Goal: Information Seeking & Learning: Find contact information

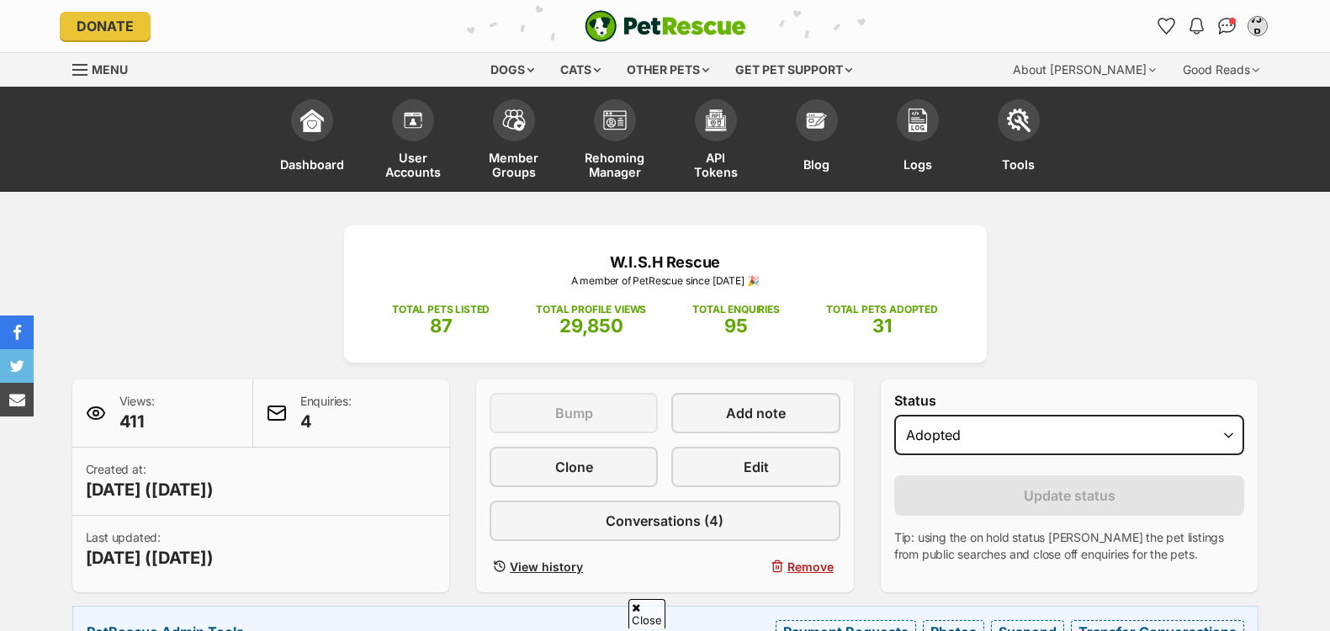
scroll to position [869, 0]
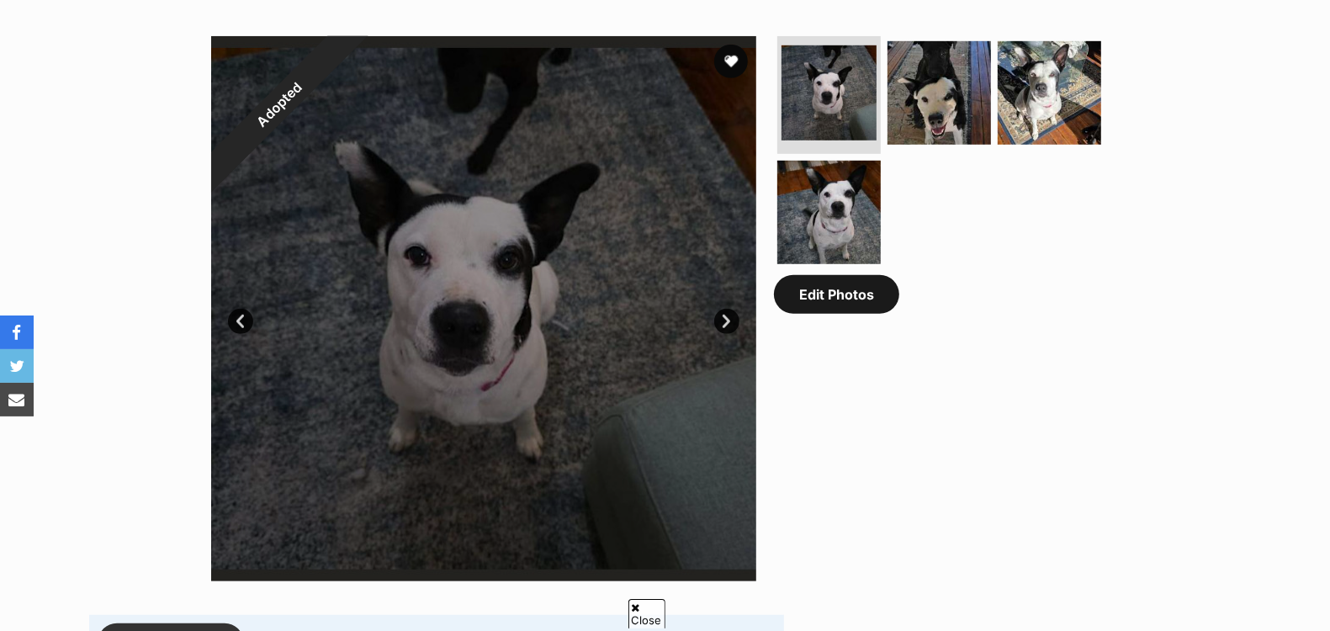
click at [846, 306] on link "Edit Photos" at bounding box center [836, 294] width 125 height 39
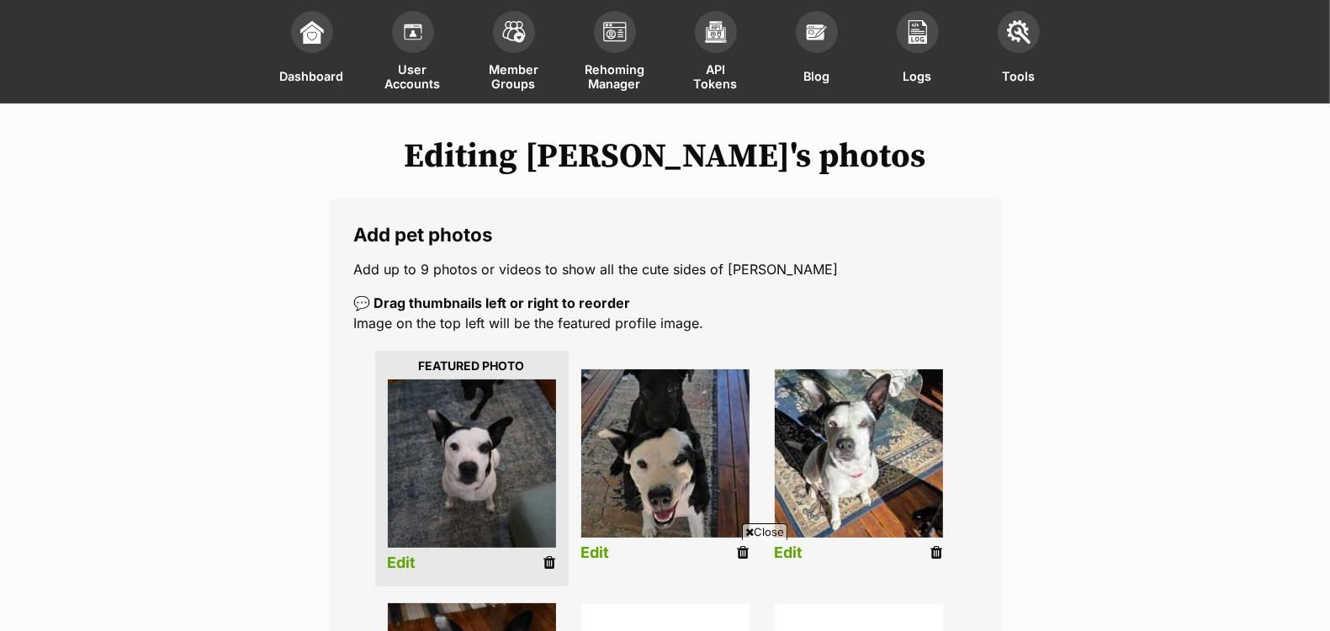
scroll to position [94, 0]
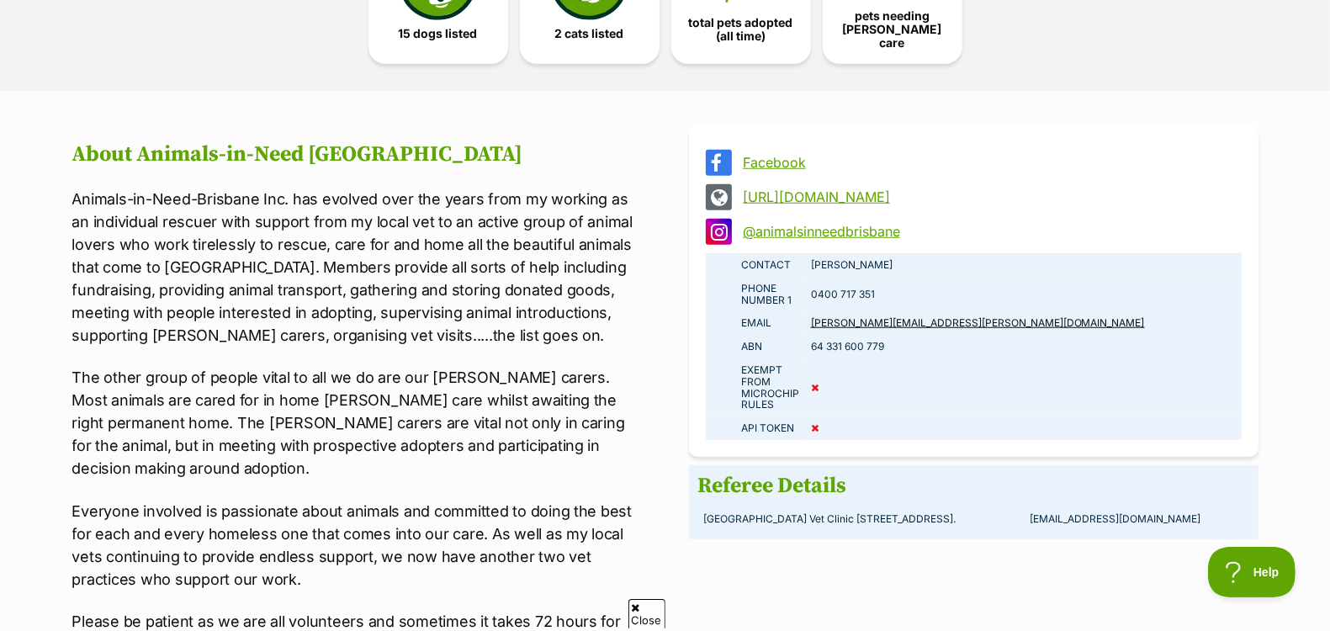
scroll to position [1099, 0]
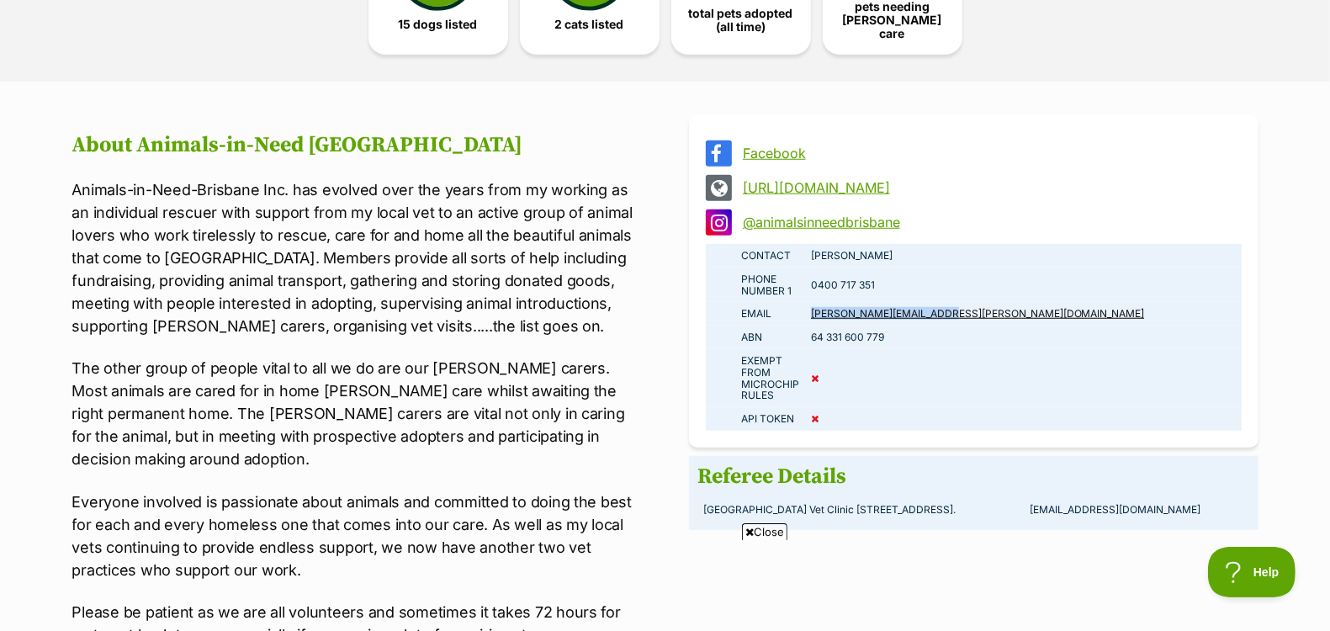
drag, startPoint x: 954, startPoint y: 308, endPoint x: 810, endPoint y: 308, distance: 143.8
click at [810, 308] on td "fran.sanders@bigpond.com" at bounding box center [1023, 314] width 436 height 24
copy link "fran.sanders@bigpond.com"
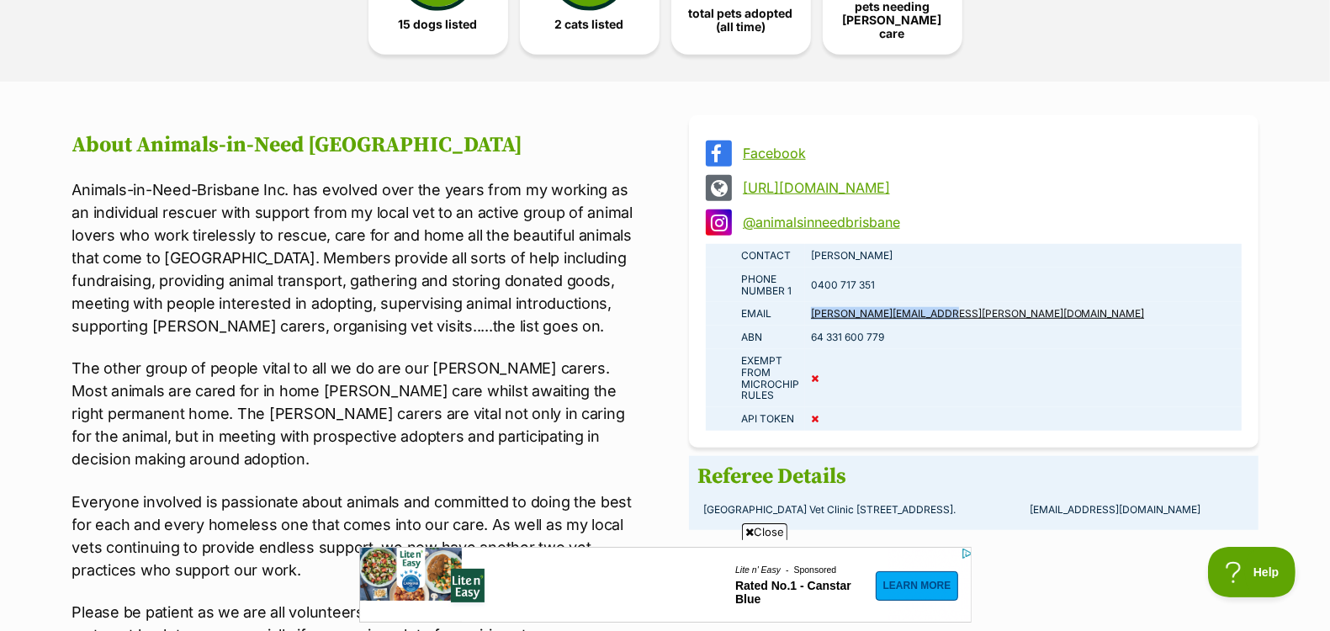
scroll to position [0, 0]
click at [785, 145] on link "Facebook" at bounding box center [989, 152] width 492 height 15
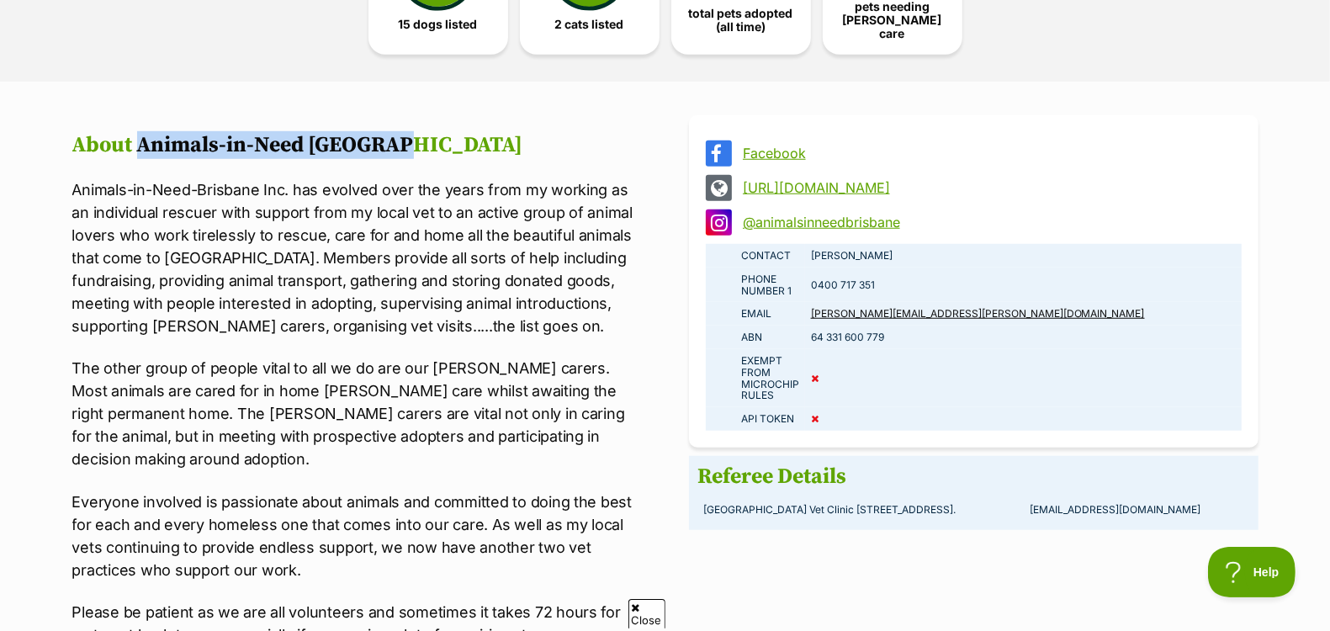
drag, startPoint x: 404, startPoint y: 135, endPoint x: 142, endPoint y: 145, distance: 261.8
click at [142, 145] on h2 "About Animals-in-Need Brisbane" at bounding box center [356, 145] width 569 height 25
copy h2 "Animals-in-Need Brisbane"
click at [285, 133] on h2 "About Animals-in-Need Brisbane" at bounding box center [356, 145] width 569 height 25
drag, startPoint x: 306, startPoint y: 135, endPoint x: 139, endPoint y: 132, distance: 167.4
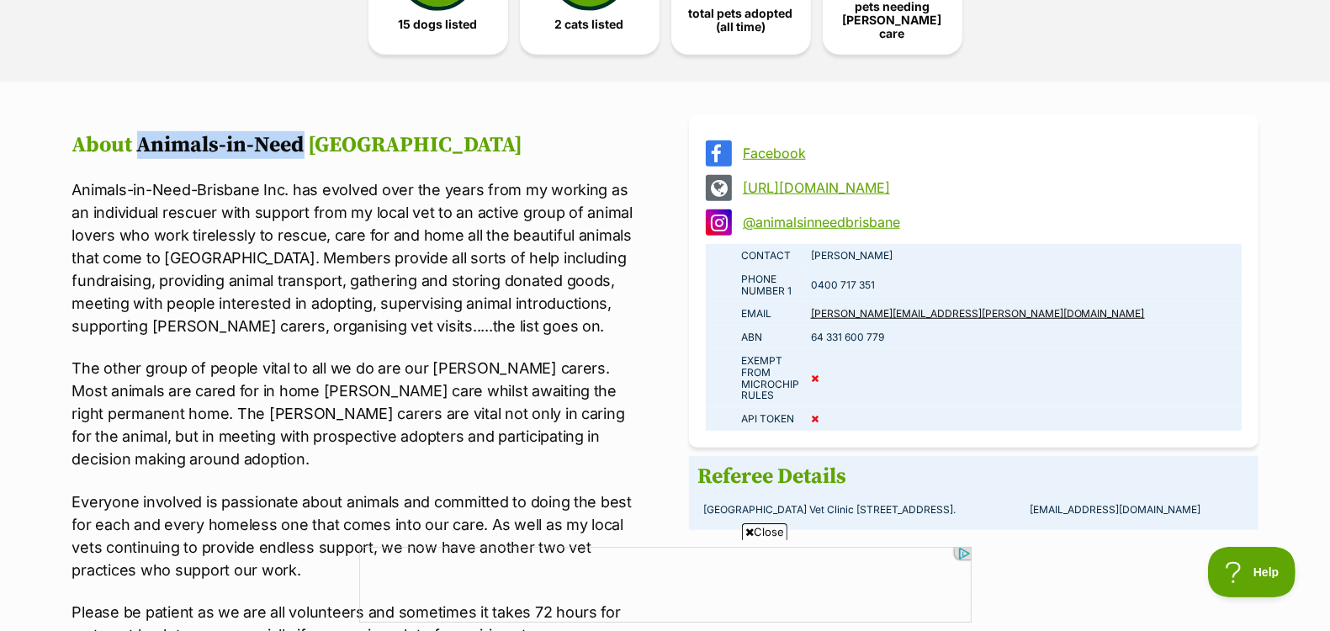
click at [139, 133] on h2 "About Animals-in-Need Brisbane" at bounding box center [356, 145] width 569 height 25
copy h2 "Animals-in-Need"
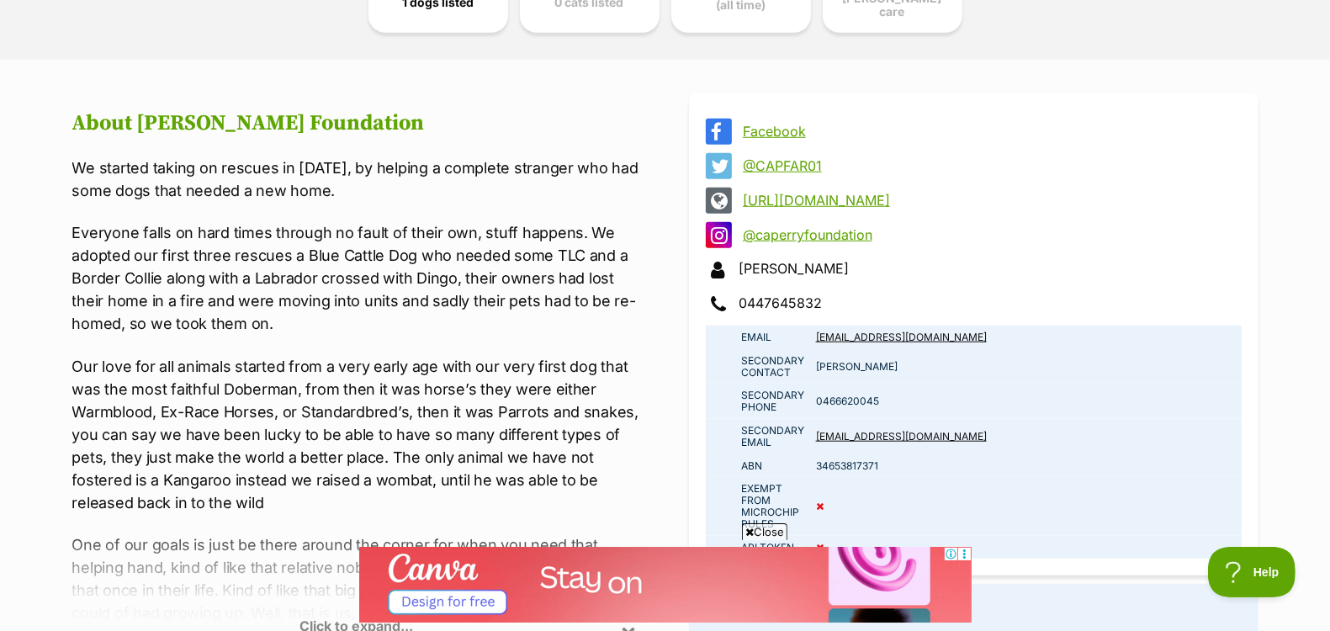
scroll to position [1124, 0]
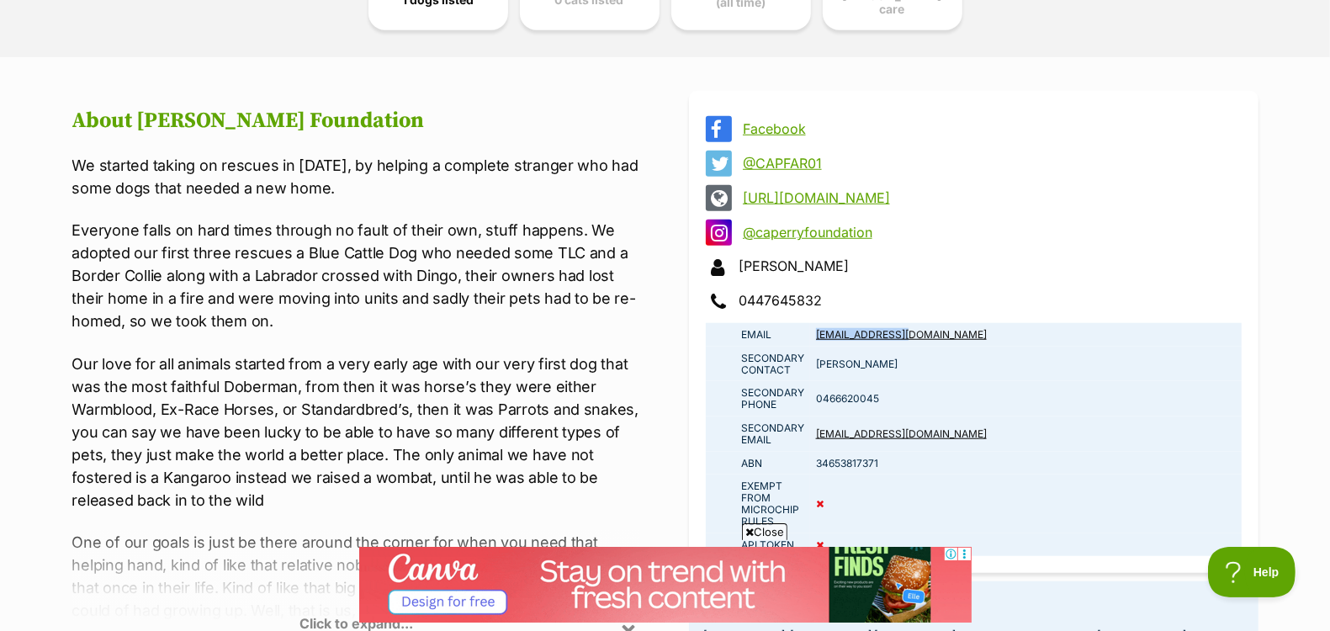
drag, startPoint x: 928, startPoint y: 327, endPoint x: 814, endPoint y: 330, distance: 113.6
click at [814, 330] on td "admin@capfar.org" at bounding box center [1025, 335] width 431 height 24
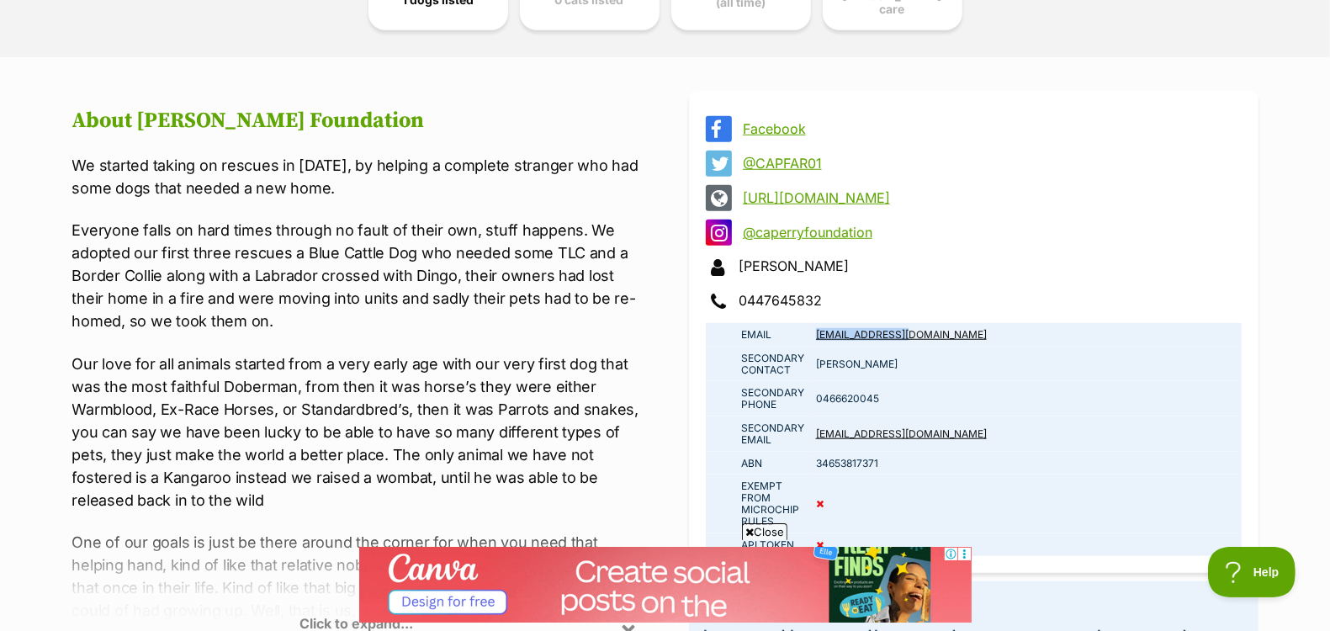
copy link "admin@capfar.org"
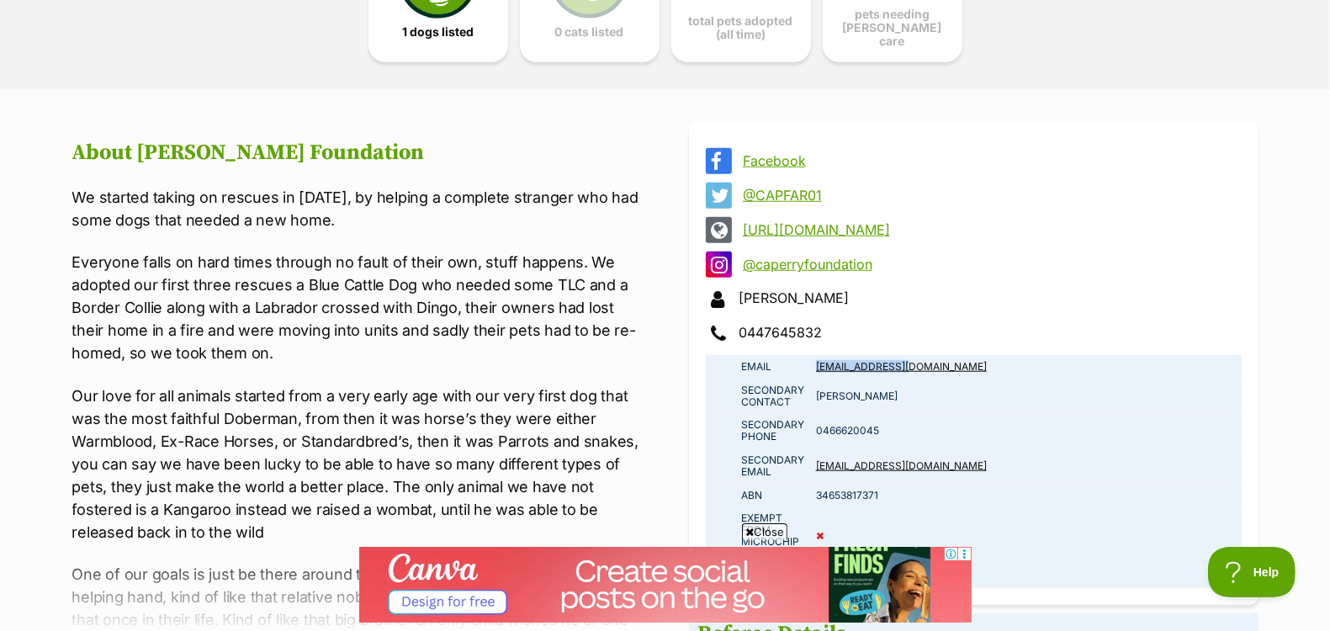
scroll to position [1075, 0]
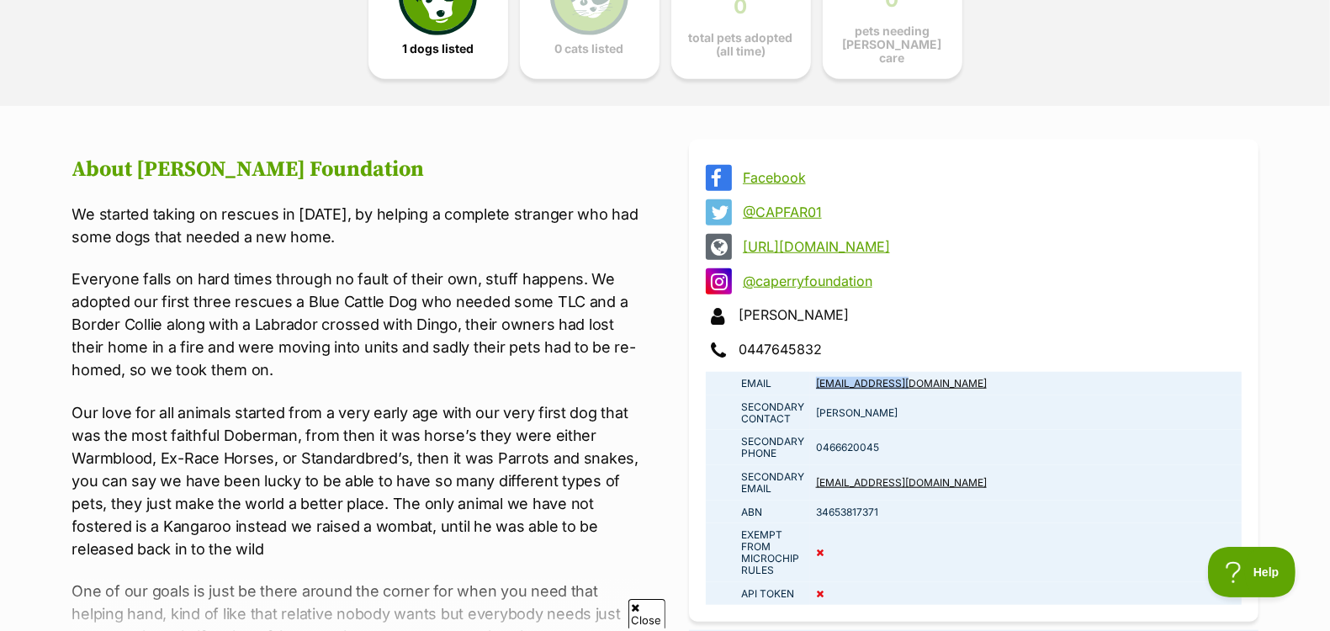
drag, startPoint x: 429, startPoint y: 162, endPoint x: 142, endPoint y: 170, distance: 286.9
click at [142, 170] on h2 "About Cheryl Ann Perry Foundation" at bounding box center [356, 169] width 569 height 25
copy h2 "Cheryl Ann Perry Foundation"
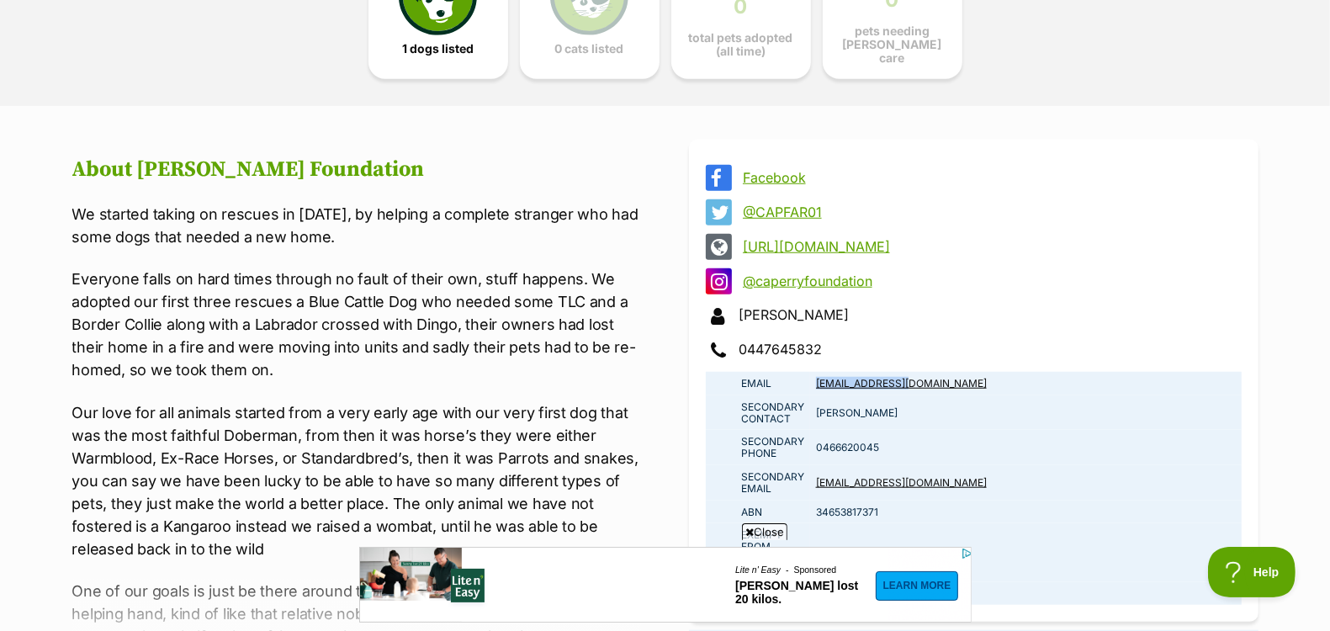
click at [759, 172] on link "Facebook" at bounding box center [989, 177] width 492 height 15
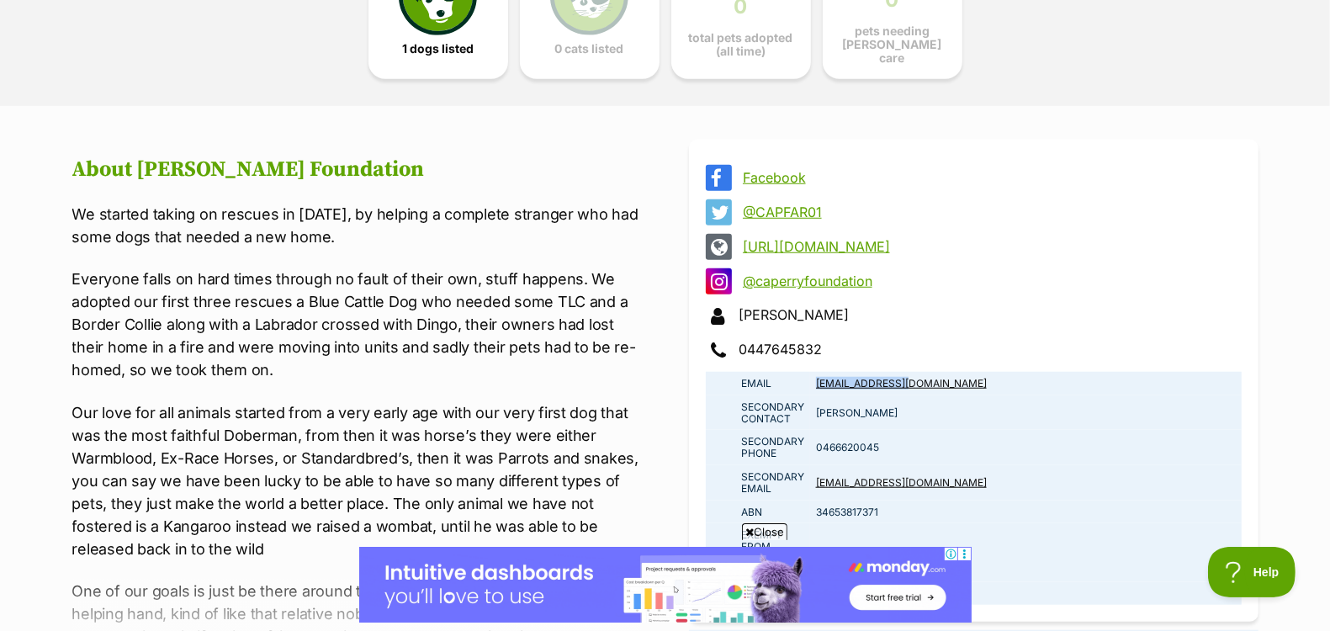
click at [770, 243] on link "https://www.capfar.org" at bounding box center [989, 246] width 492 height 15
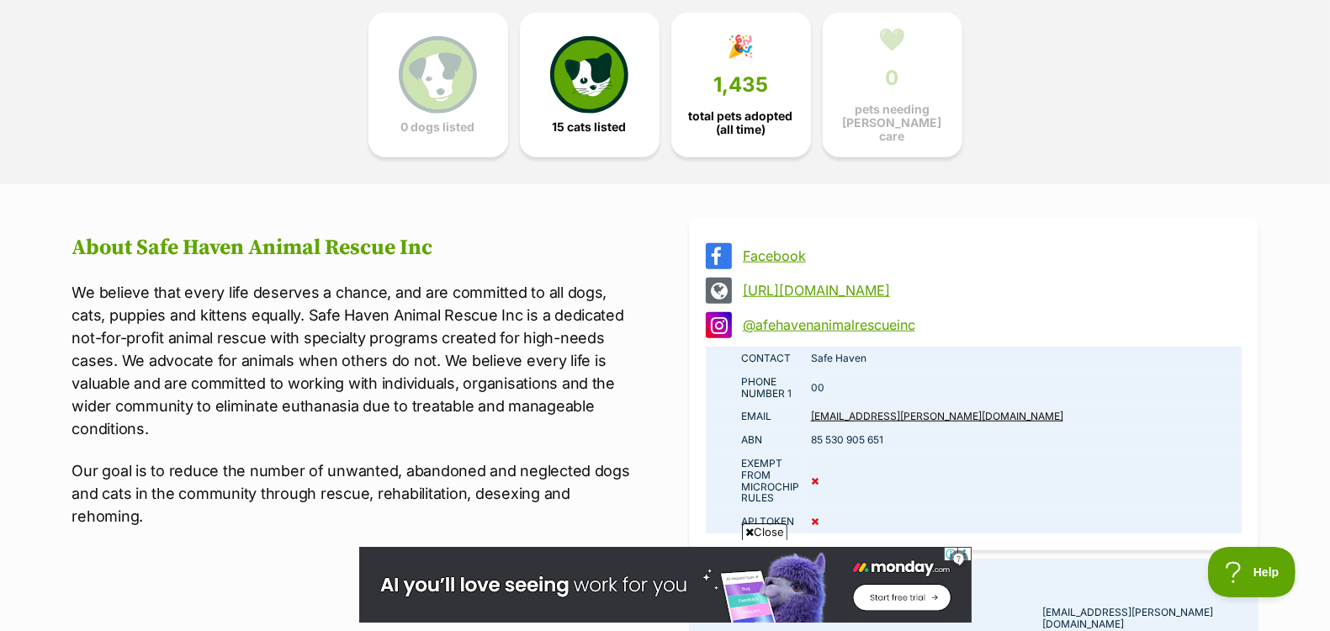
scroll to position [997, 0]
drag, startPoint x: 925, startPoint y: 408, endPoint x: 812, endPoint y: 408, distance: 113.5
click at [812, 408] on td "[EMAIL_ADDRESS][PERSON_NAME][DOMAIN_NAME]" at bounding box center [1023, 416] width 436 height 24
copy link "[EMAIL_ADDRESS][PERSON_NAME][DOMAIN_NAME]"
click at [784, 250] on link "Facebook" at bounding box center [989, 254] width 492 height 15
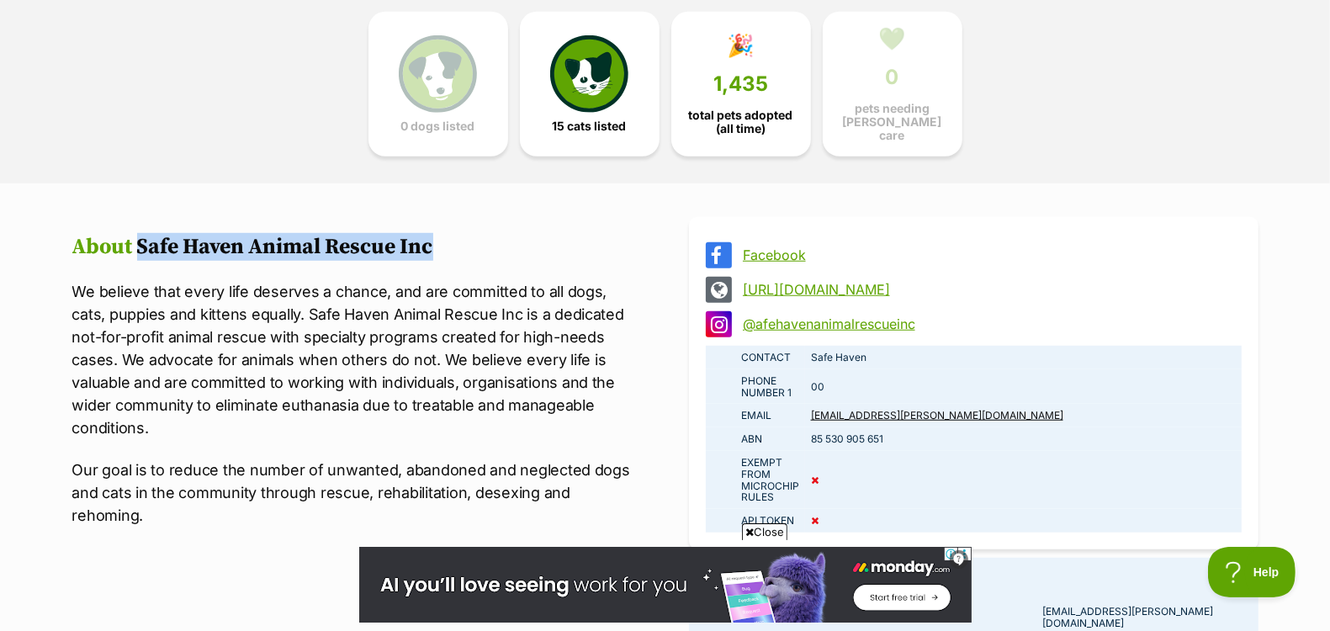
drag, startPoint x: 444, startPoint y: 240, endPoint x: 137, endPoint y: 237, distance: 307.0
click at [137, 237] on h2 "About Safe Haven Animal Rescue Inc" at bounding box center [356, 247] width 569 height 25
copy h2 "Safe Haven Animal Rescue Inc"
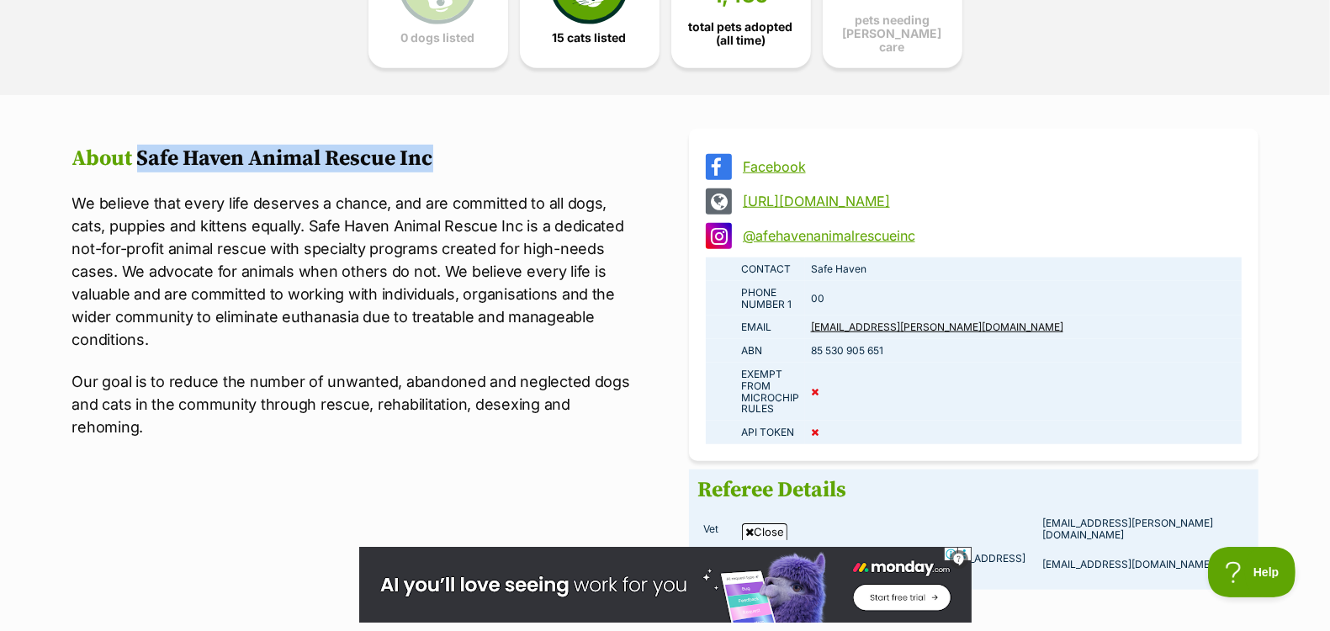
scroll to position [1090, 0]
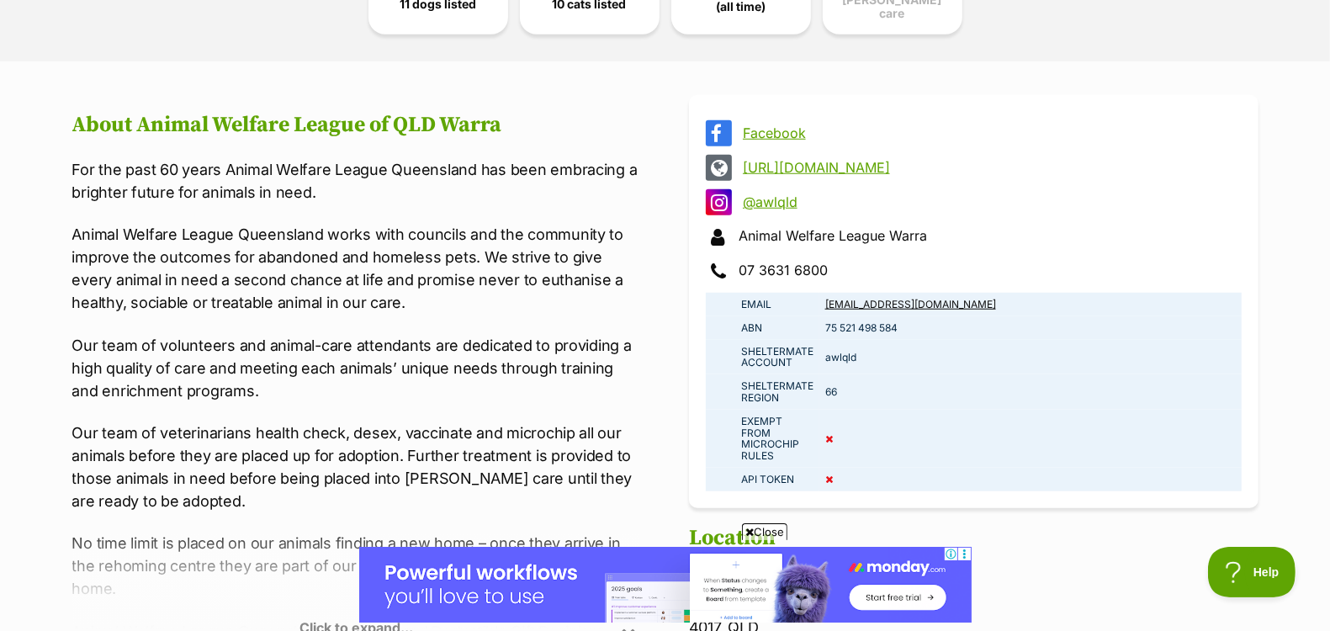
scroll to position [1124, 0]
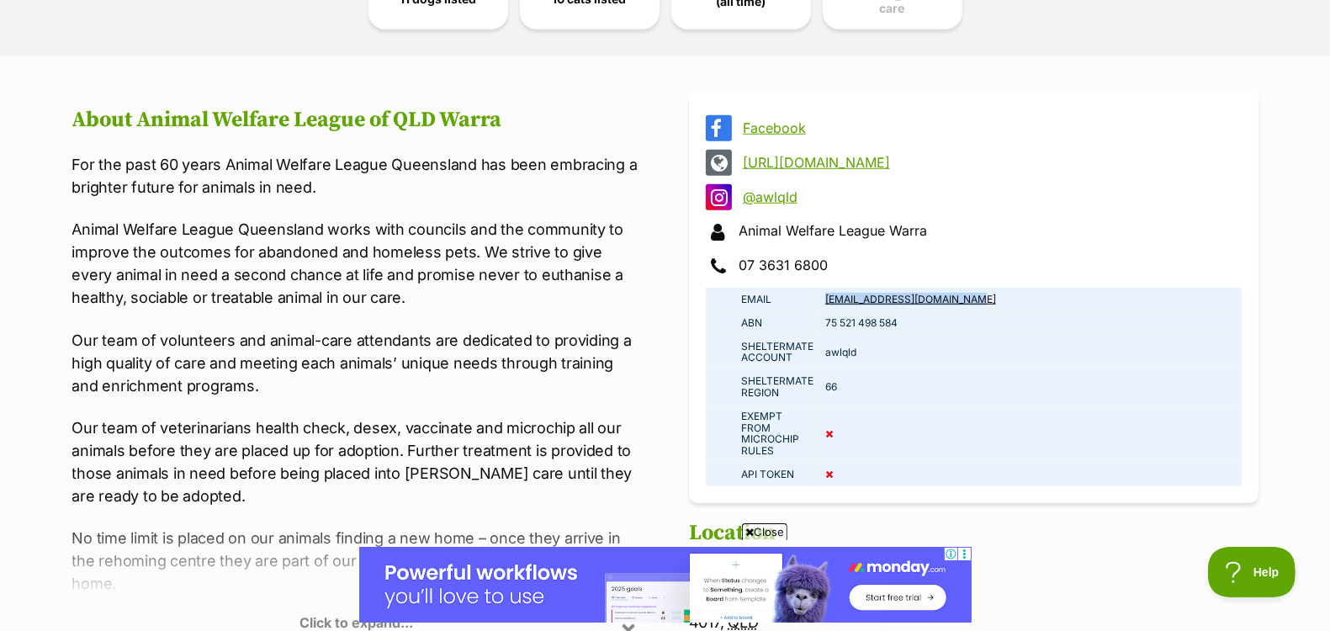
drag, startPoint x: 983, startPoint y: 293, endPoint x: 825, endPoint y: 293, distance: 158.1
click at [825, 293] on td "[EMAIL_ADDRESS][DOMAIN_NAME]" at bounding box center [1030, 300] width 422 height 24
copy link "[EMAIL_ADDRESS][DOMAIN_NAME]"
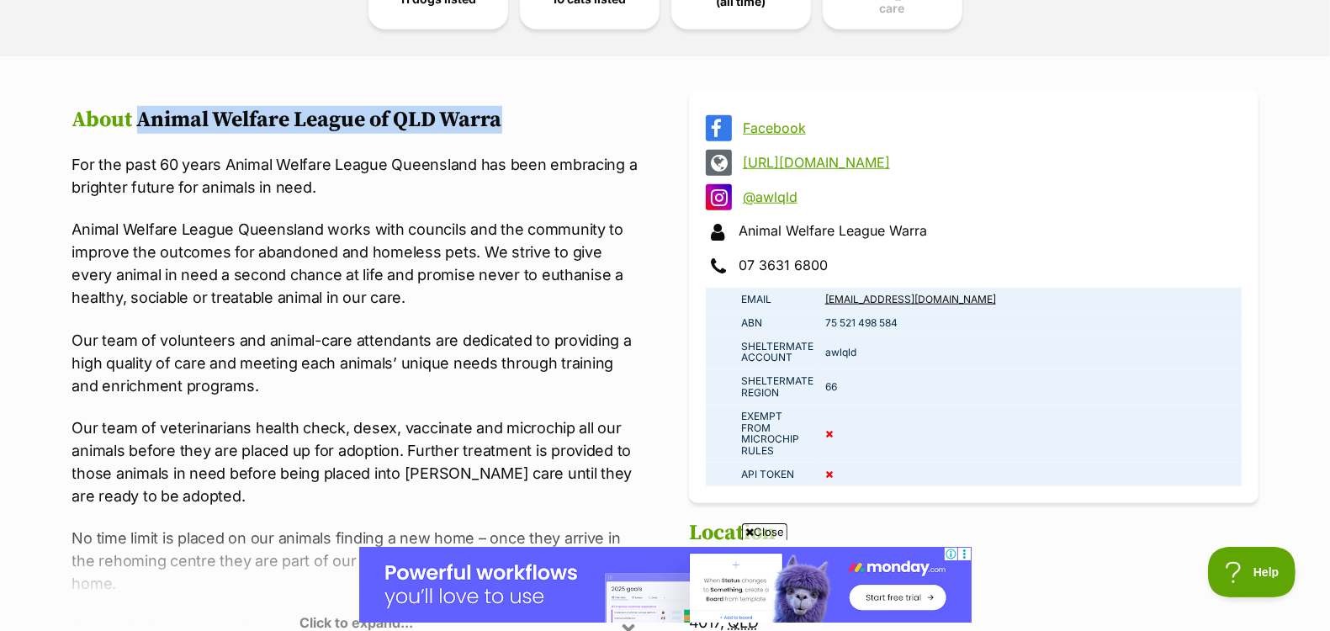
drag, startPoint x: 510, startPoint y: 110, endPoint x: 140, endPoint y: 108, distance: 369.2
click at [140, 108] on h2 "About Animal Welfare League of QLD Warra" at bounding box center [356, 120] width 569 height 25
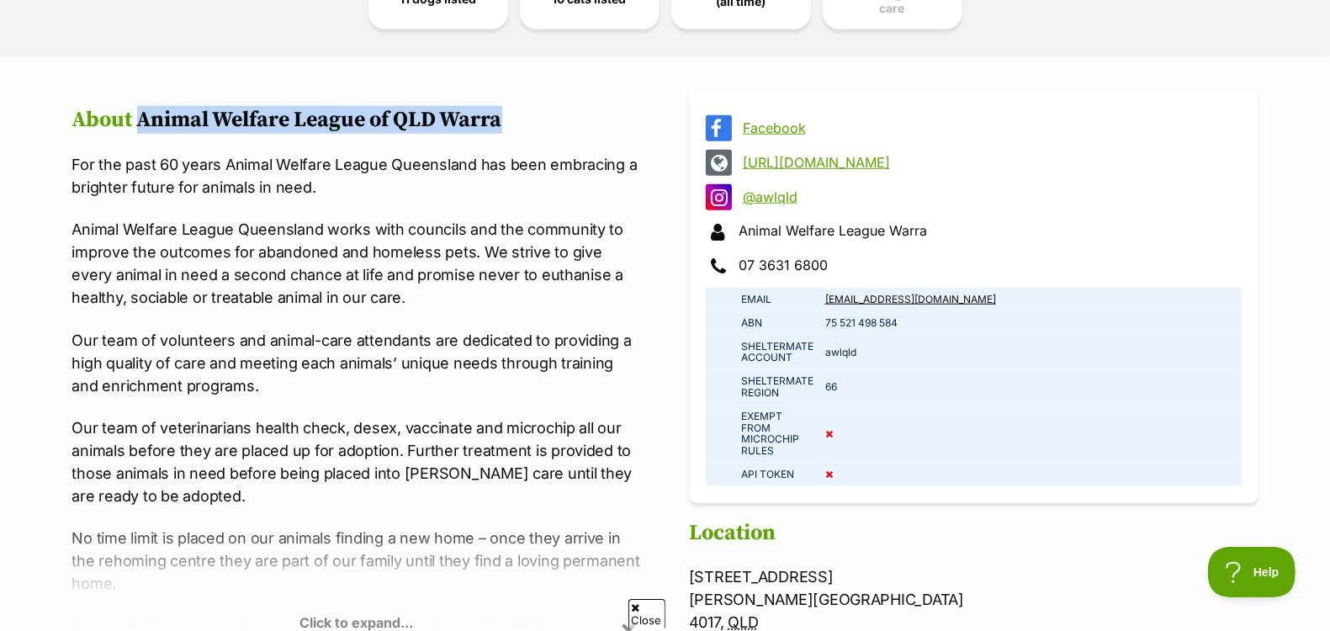
copy h2 "Animal Welfare League of QLD Warra"
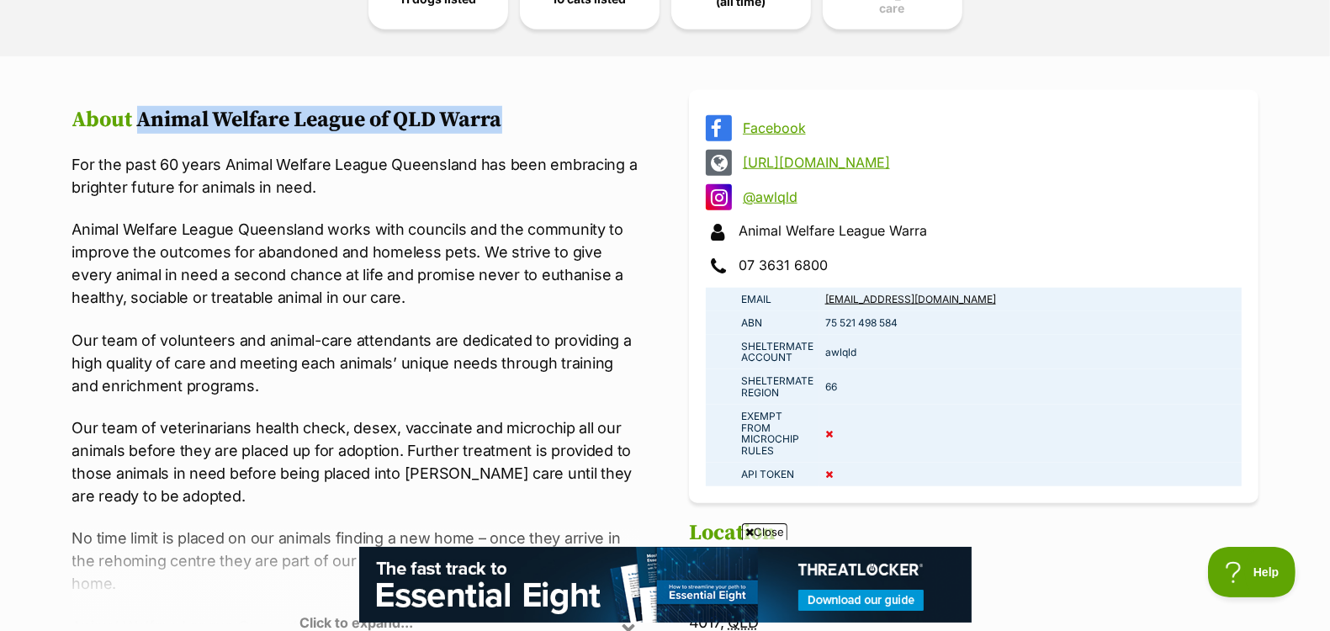
scroll to position [0, 0]
